Goal: Information Seeking & Learning: Find specific fact

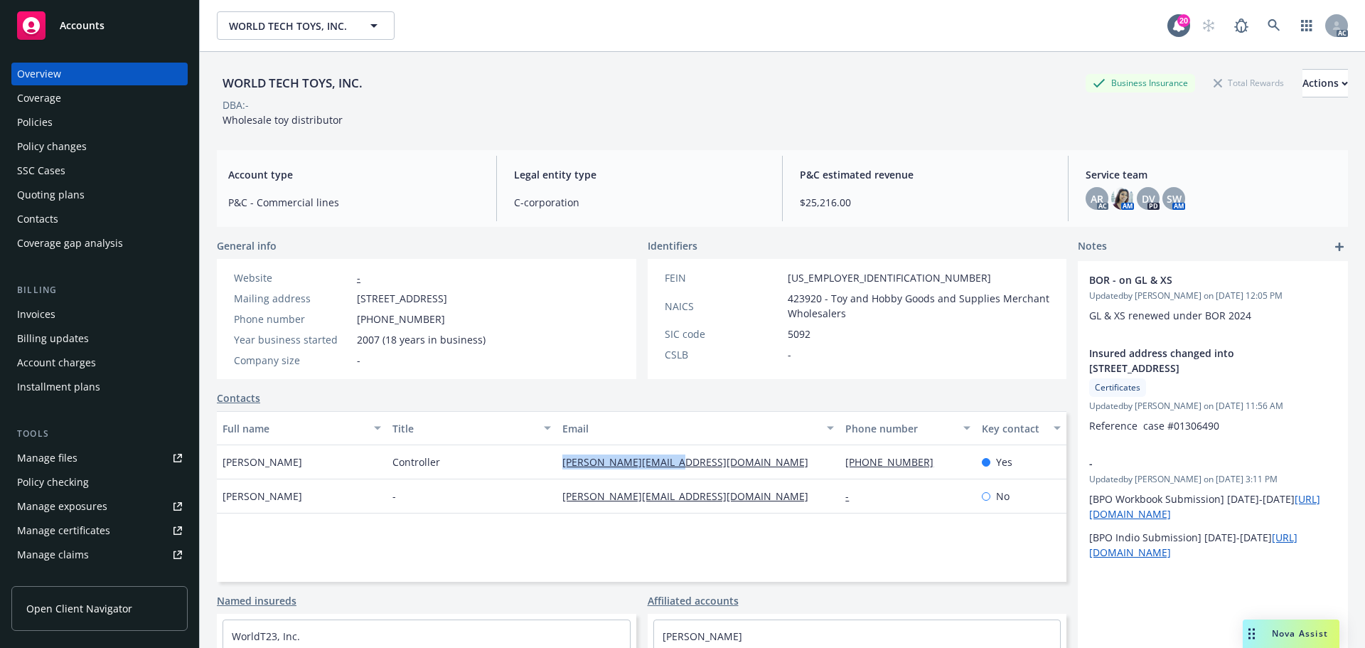
drag, startPoint x: 544, startPoint y: 464, endPoint x: 700, endPoint y: 471, distance: 155.9
click at [700, 471] on div "[PERSON_NAME] Controller [PERSON_NAME][EMAIL_ADDRESS][DOMAIN_NAME] [PHONE_NUMBE…" at bounding box center [642, 462] width 850 height 34
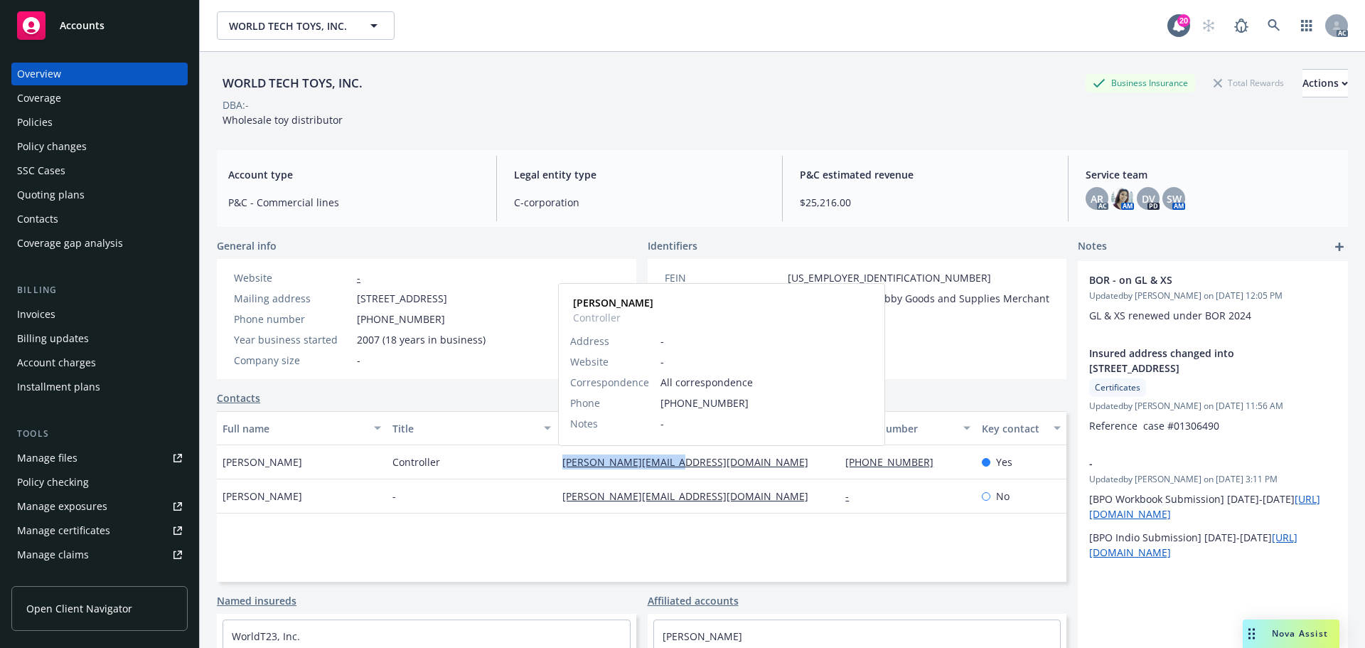
copy div "[PERSON_NAME][EMAIL_ADDRESS][DOMAIN_NAME]"
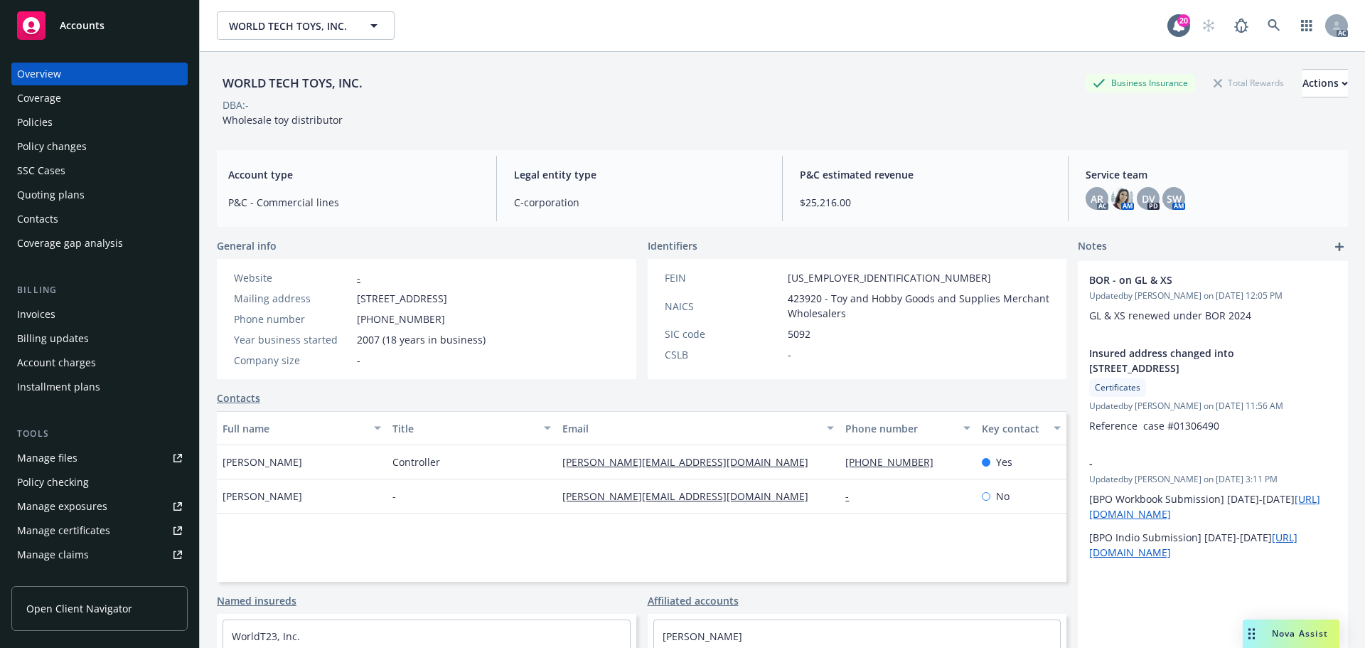
click at [517, 103] on div "DBA: -" at bounding box center [782, 104] width 1131 height 15
click at [547, 89] on div "WORLD TECH TOYS, INC. Business Insurance Total Rewards Actions" at bounding box center [782, 83] width 1131 height 28
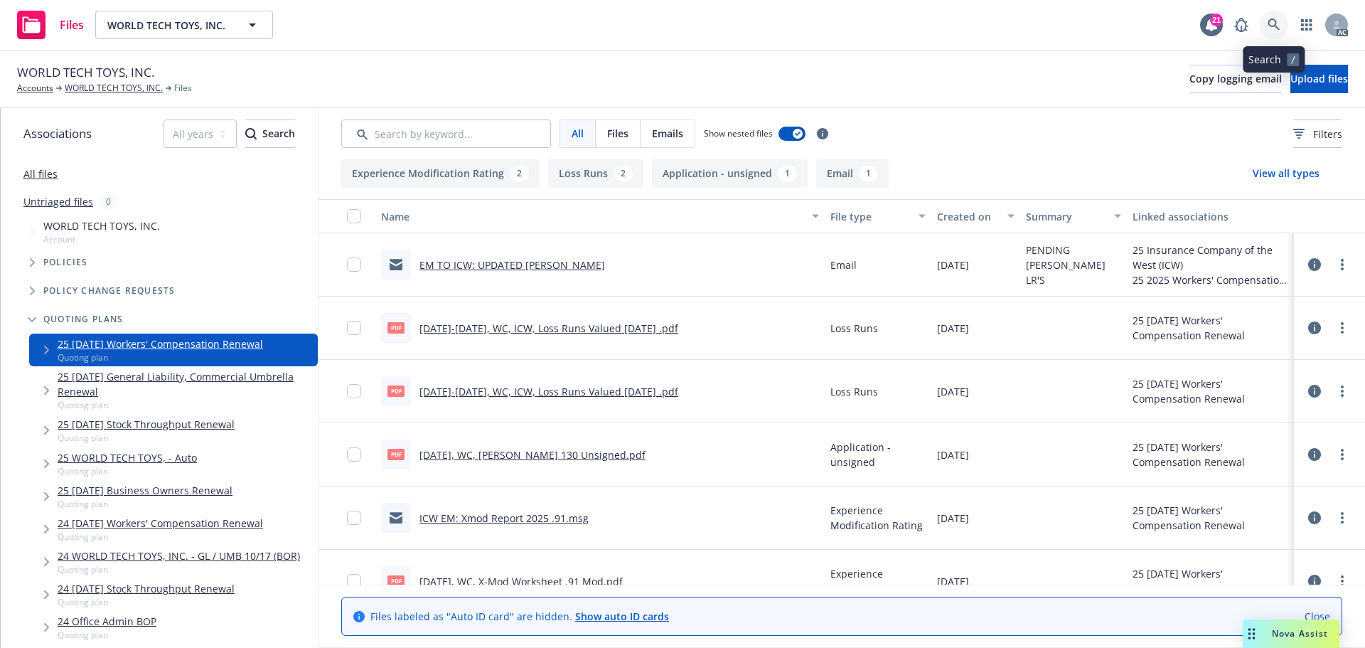
click at [1271, 19] on icon at bounding box center [1274, 24] width 12 height 12
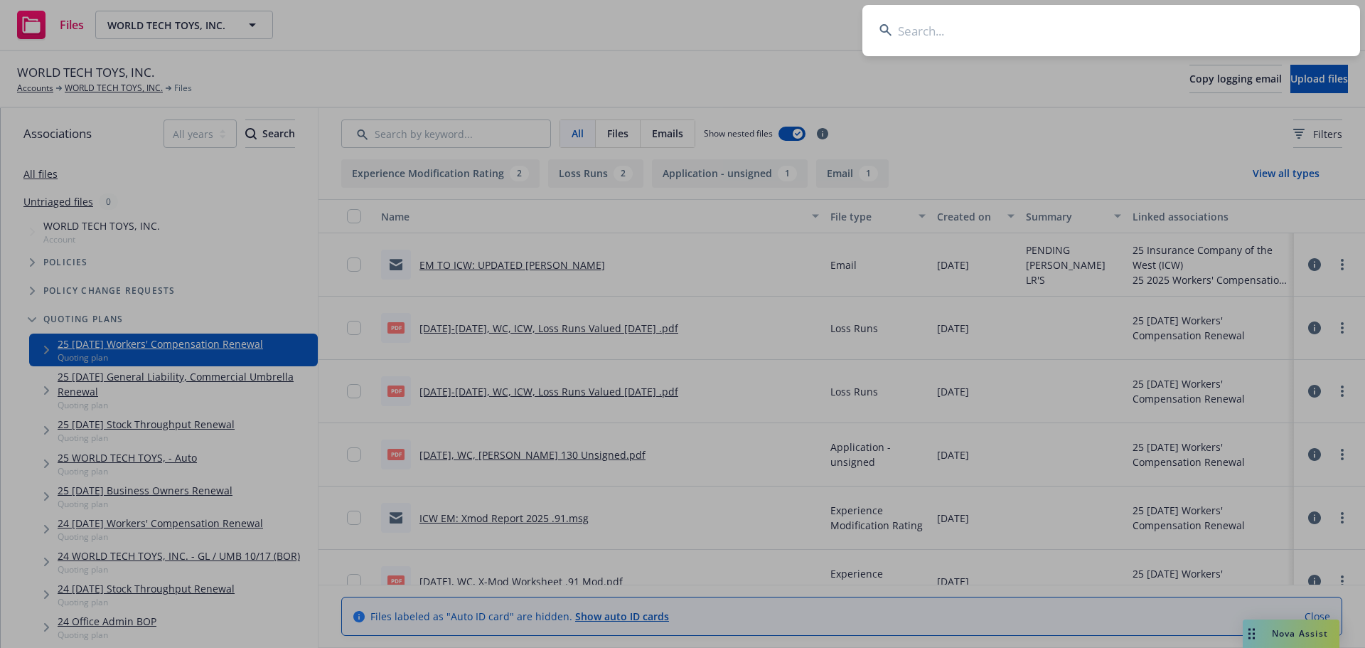
click at [1149, 18] on input at bounding box center [1111, 30] width 498 height 51
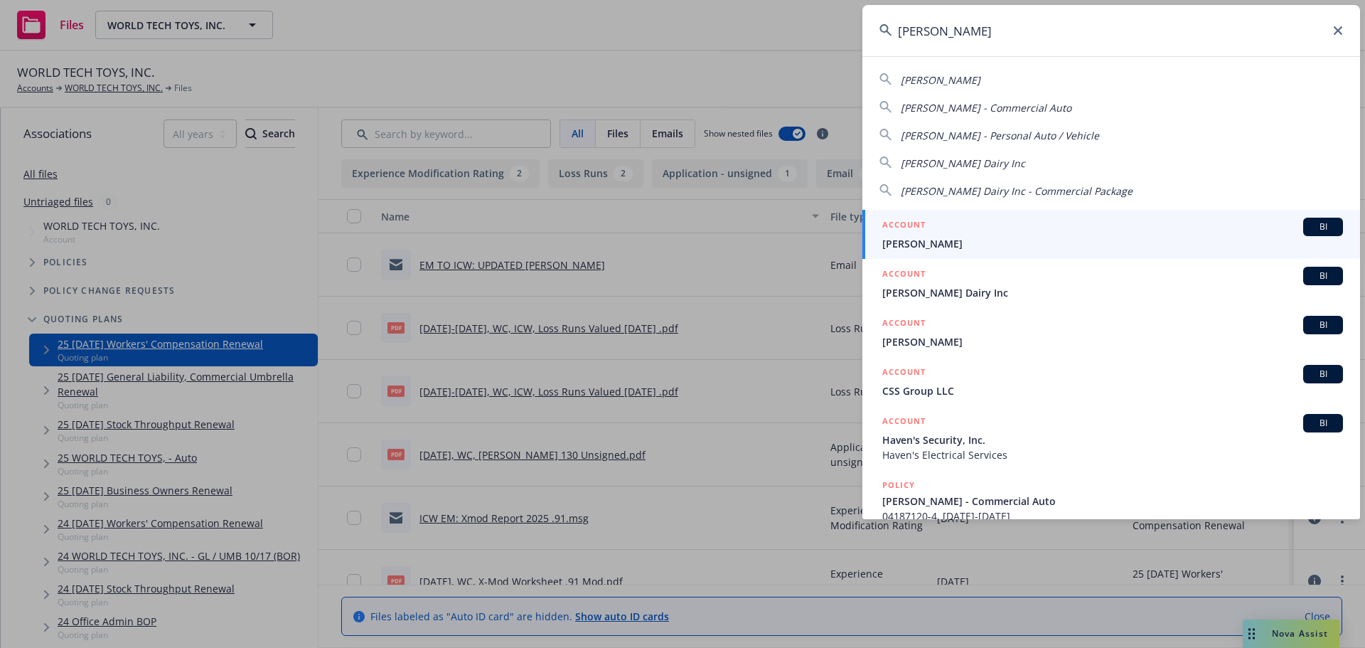
click at [946, 156] on span "Philip Verwey Dairy Inc" at bounding box center [963, 163] width 124 height 14
type input "Philip Verwey Dairy Inc"
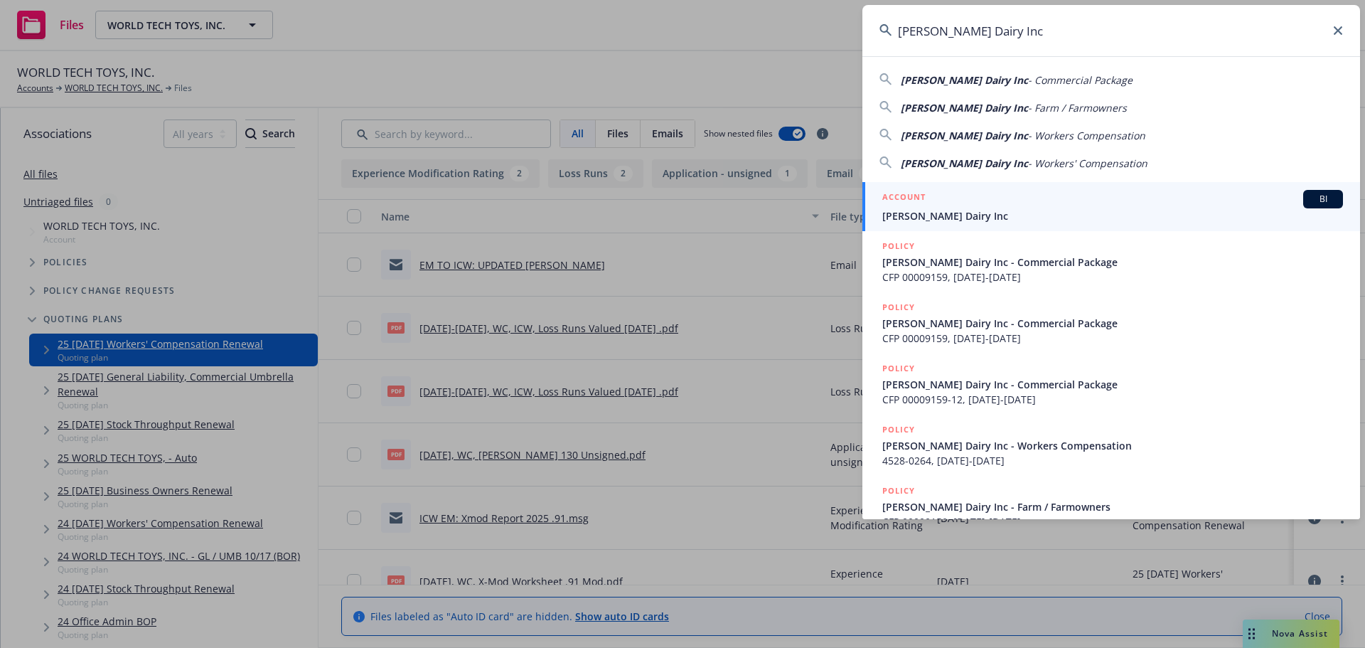
click at [974, 197] on div "ACCOUNT BI" at bounding box center [1112, 199] width 461 height 18
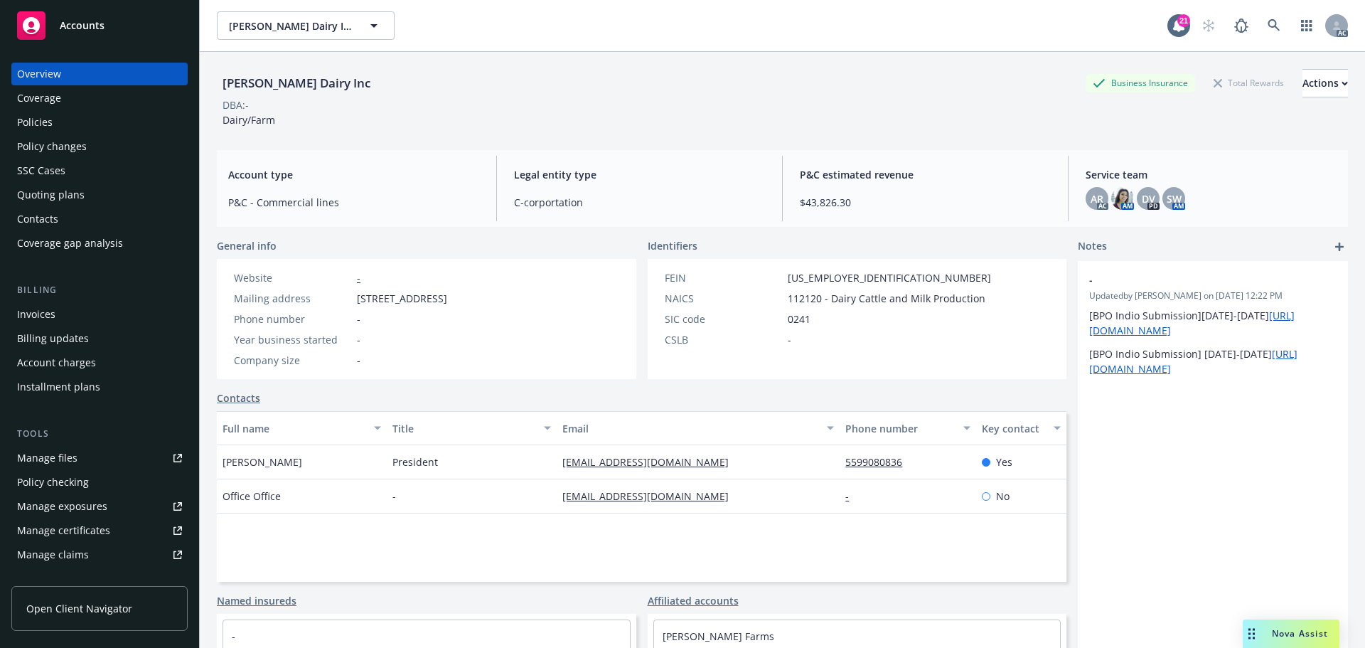
click at [107, 121] on div "Policies" at bounding box center [99, 122] width 165 height 23
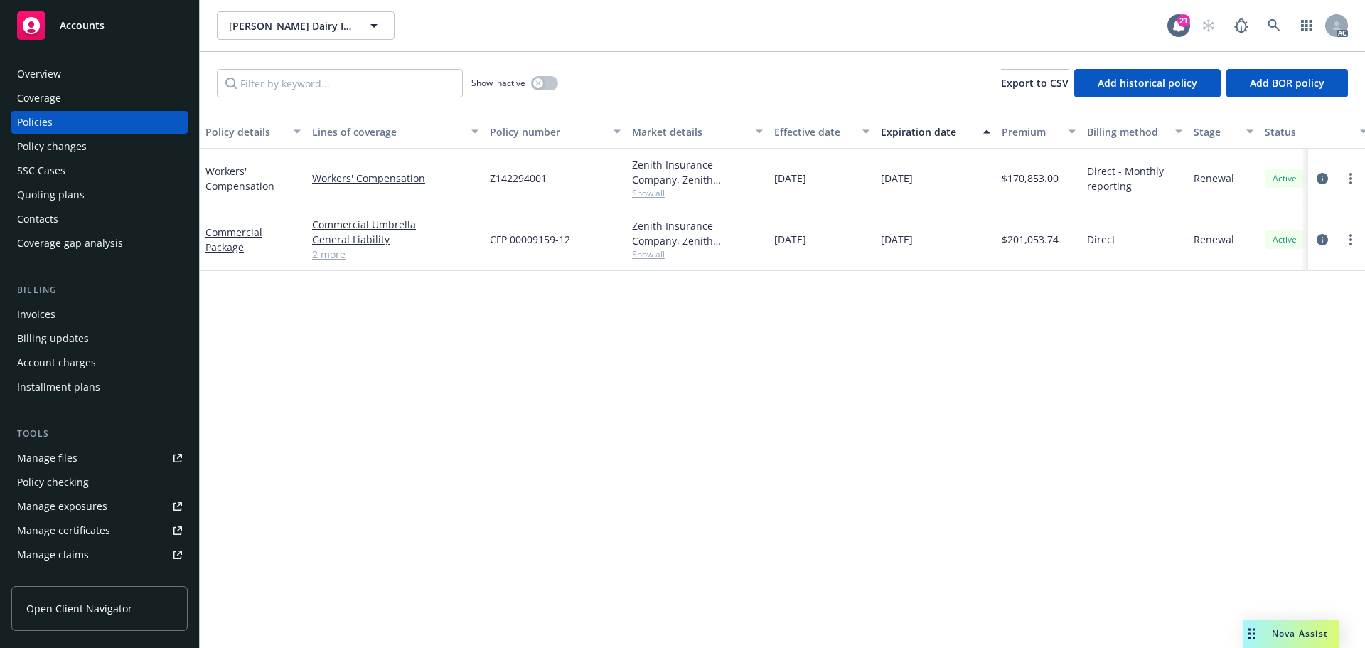
click at [527, 242] on span "CFP 00009159-12" at bounding box center [530, 239] width 80 height 15
copy span "CFP 00009159-12"
